Goal: Transaction & Acquisition: Purchase product/service

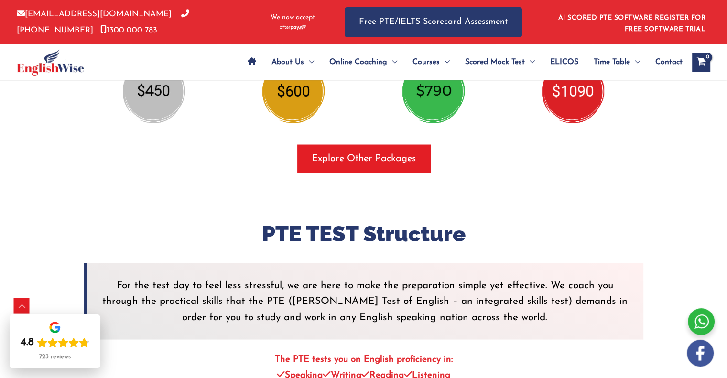
scroll to position [1672, 0]
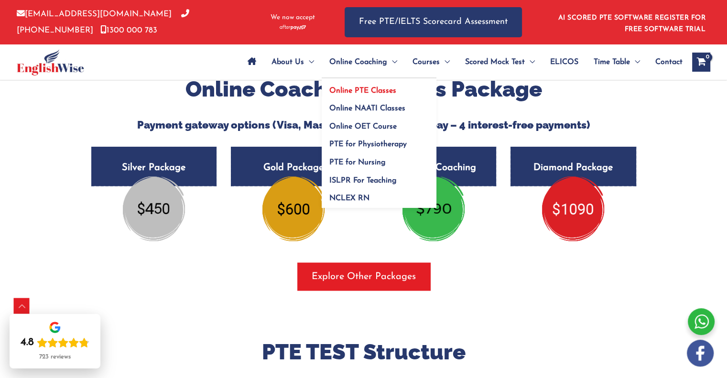
click at [363, 91] on span "Online PTE Classes" at bounding box center [362, 91] width 67 height 8
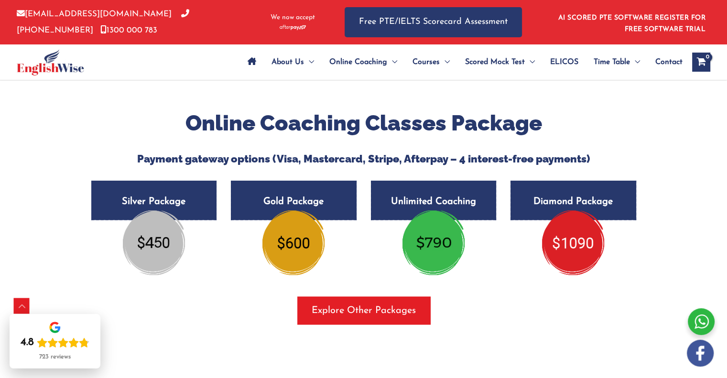
scroll to position [1633, 0]
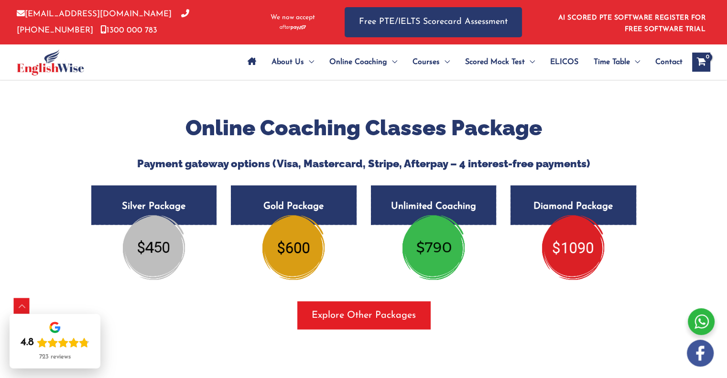
click at [142, 252] on img at bounding box center [154, 247] width 62 height 64
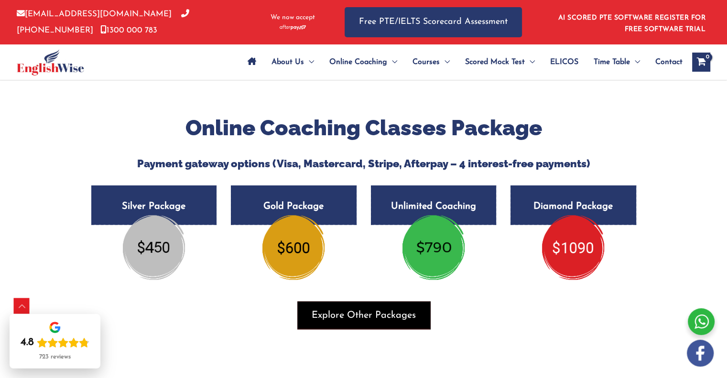
click at [379, 323] on span "button" at bounding box center [363, 315] width 133 height 28
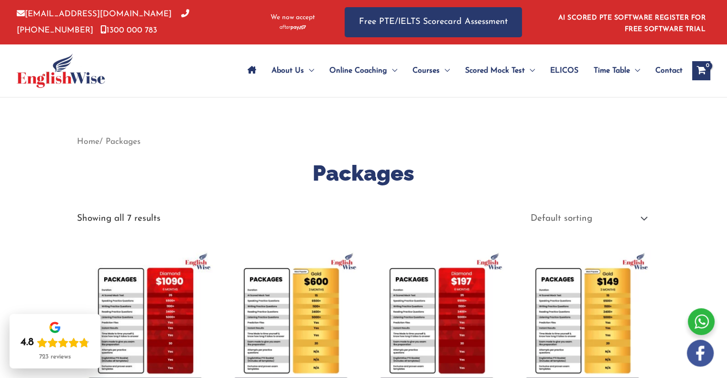
scroll to position [125, 0]
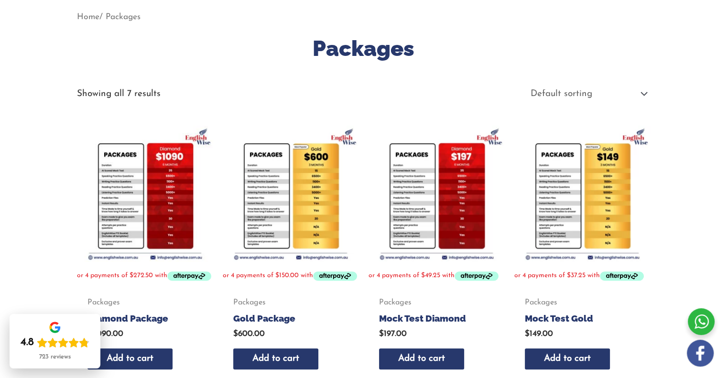
click at [609, 186] on img at bounding box center [582, 194] width 136 height 136
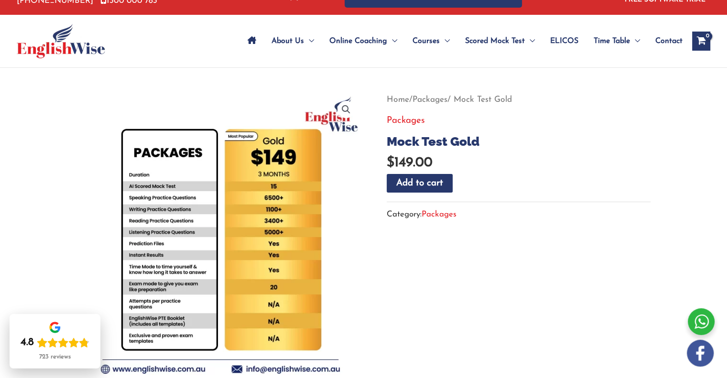
scroll to position [30, 0]
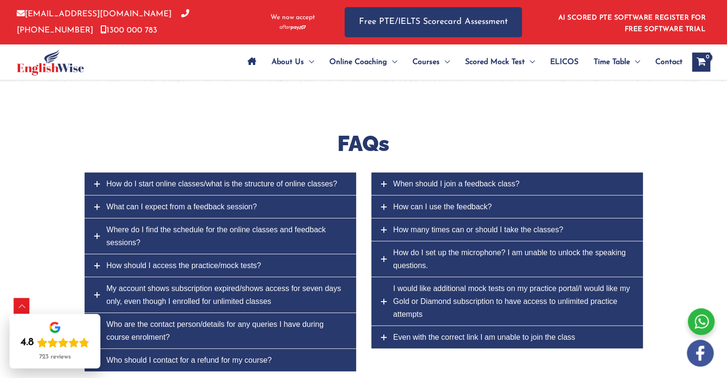
scroll to position [3764, 0]
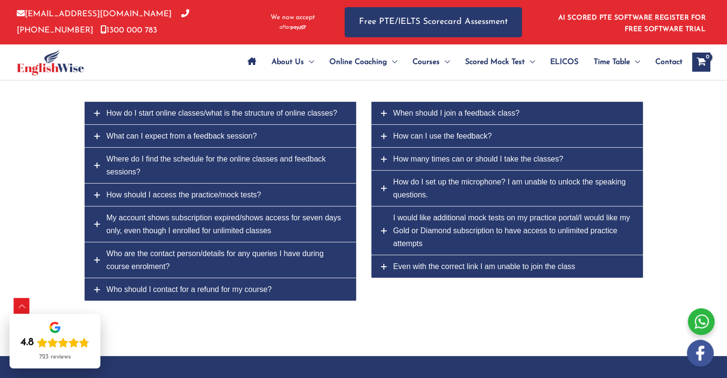
click at [93, 110] on link "How do I start online classes/what is the structure of online classes?" at bounding box center [221, 113] width 272 height 22
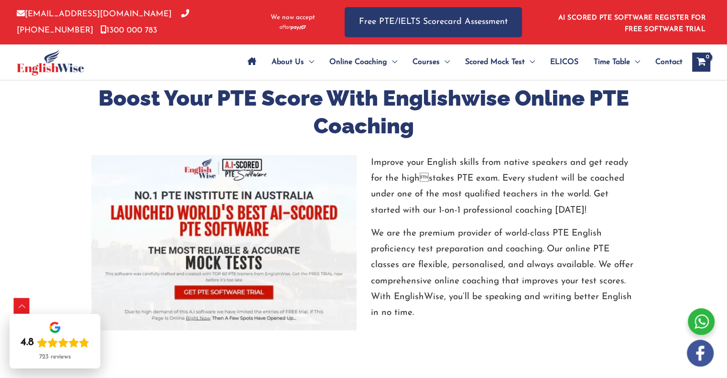
scroll to position [885, 0]
